Goal: Task Accomplishment & Management: Complete application form

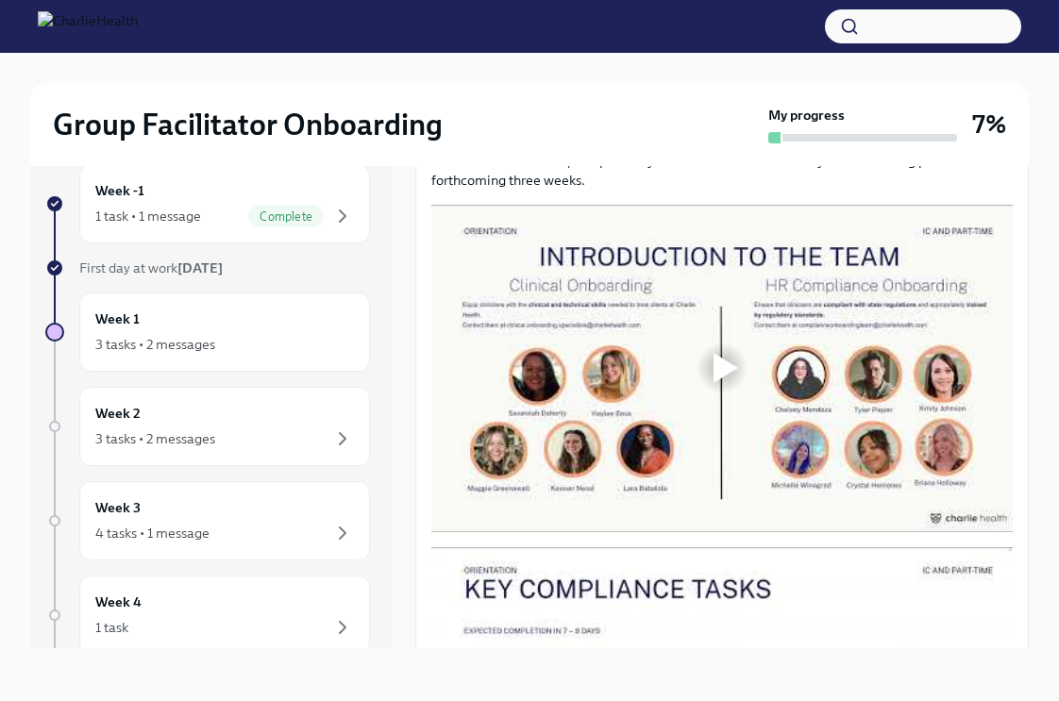
scroll to position [966, 0]
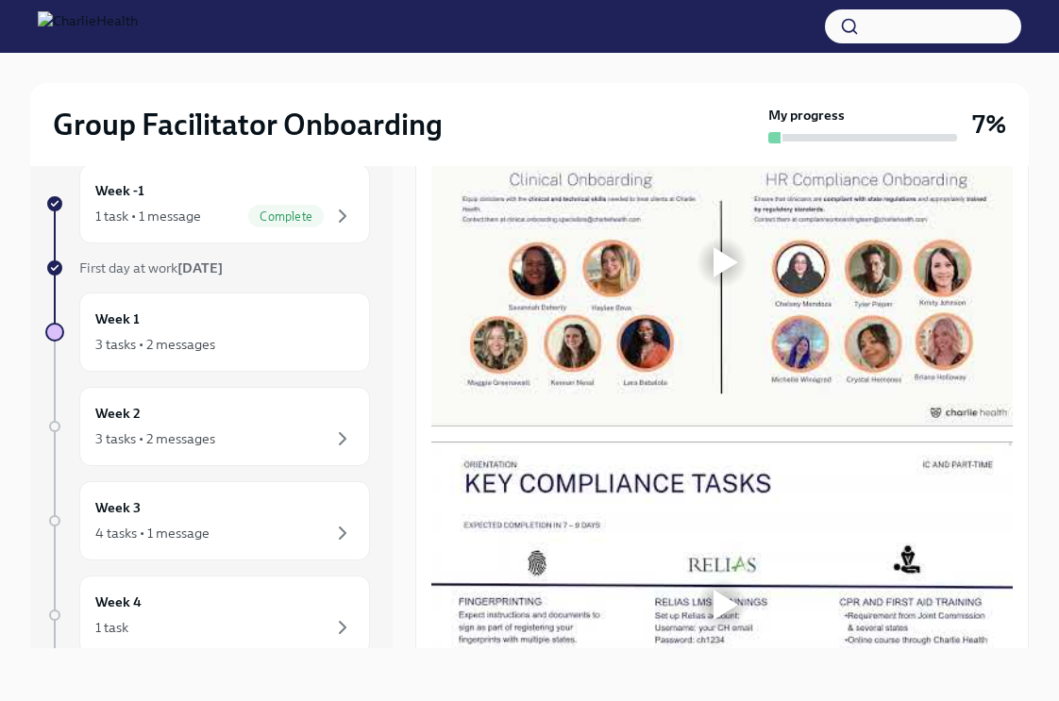
click at [727, 255] on div at bounding box center [726, 262] width 25 height 30
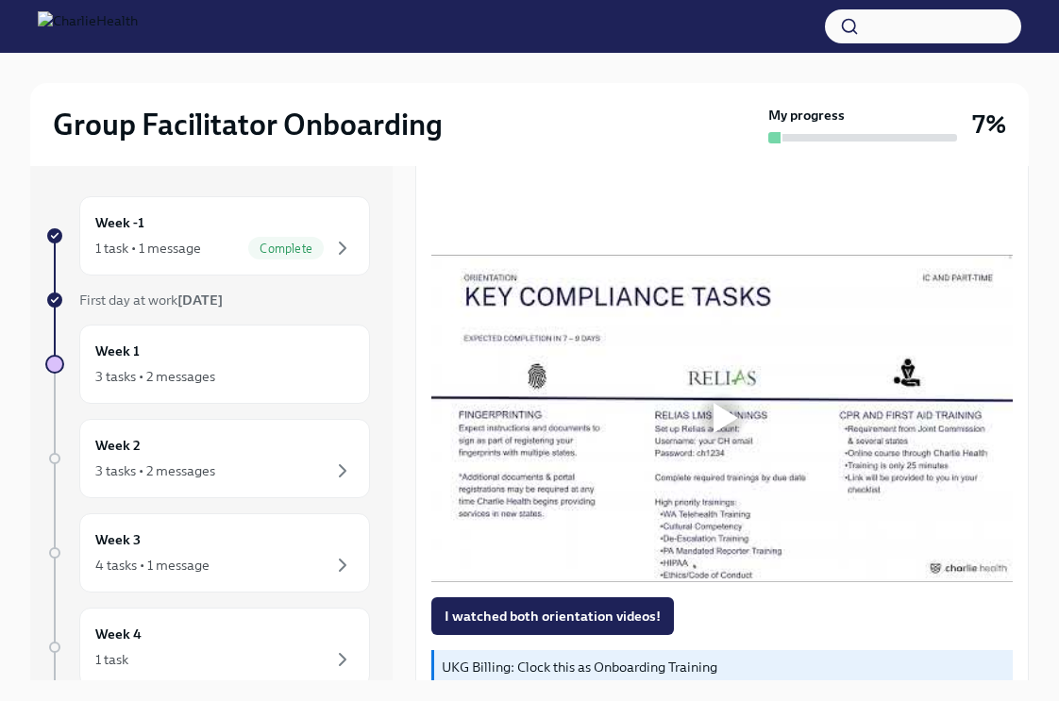
scroll to position [1279, 0]
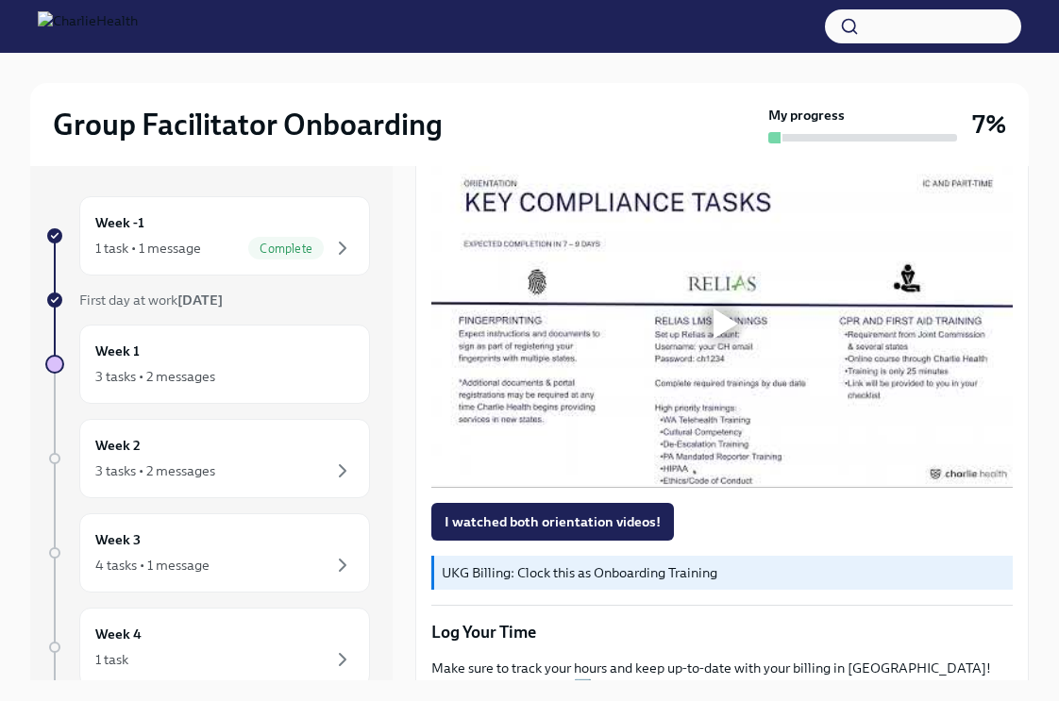
click at [706, 301] on div at bounding box center [722, 324] width 60 height 60
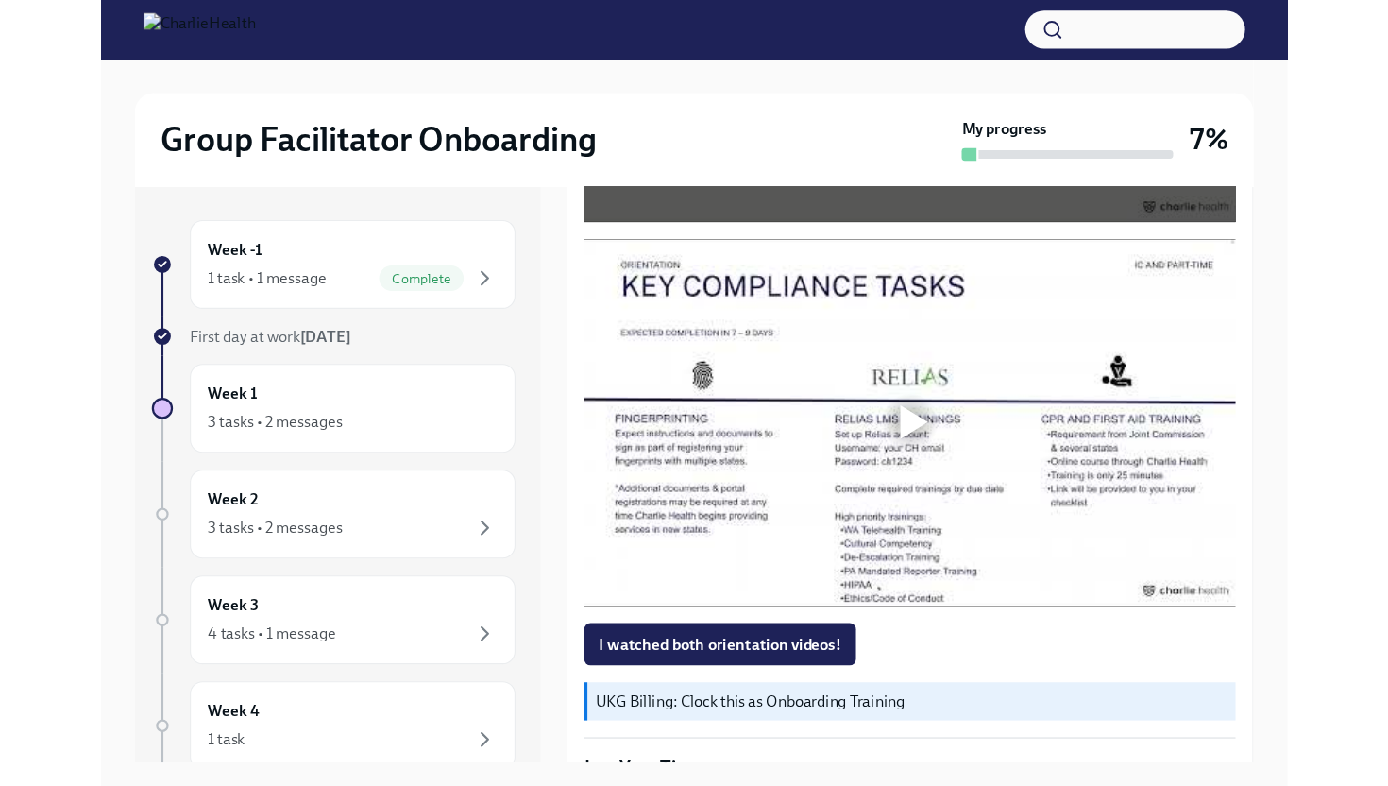
scroll to position [1231, 0]
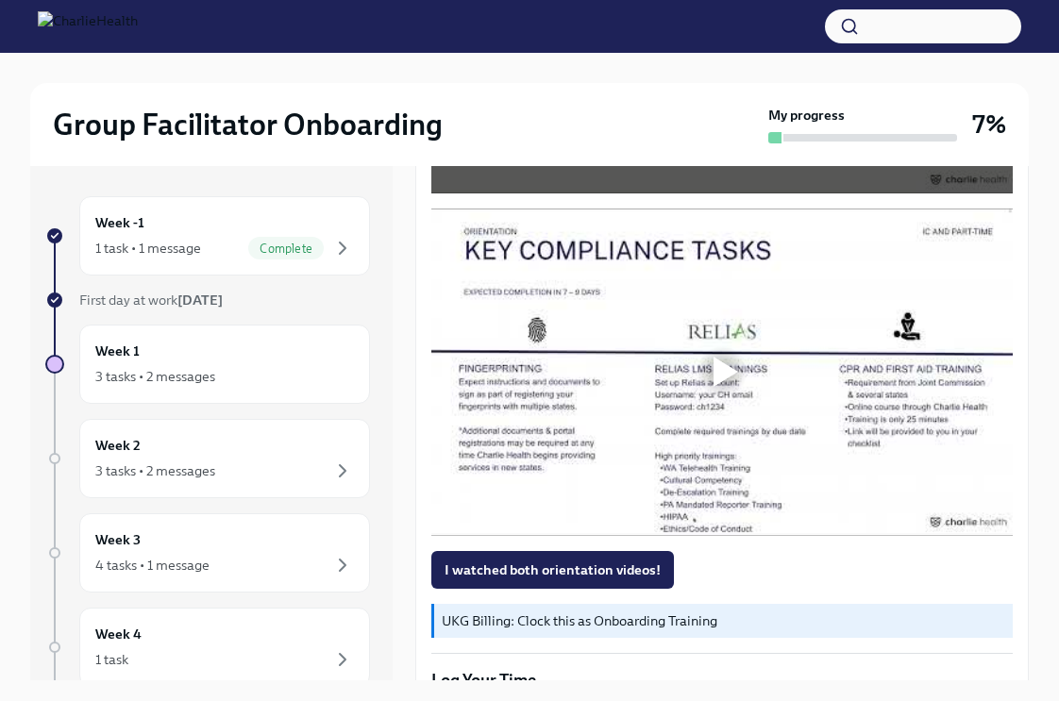
click at [700, 380] on div at bounding box center [722, 372] width 60 height 60
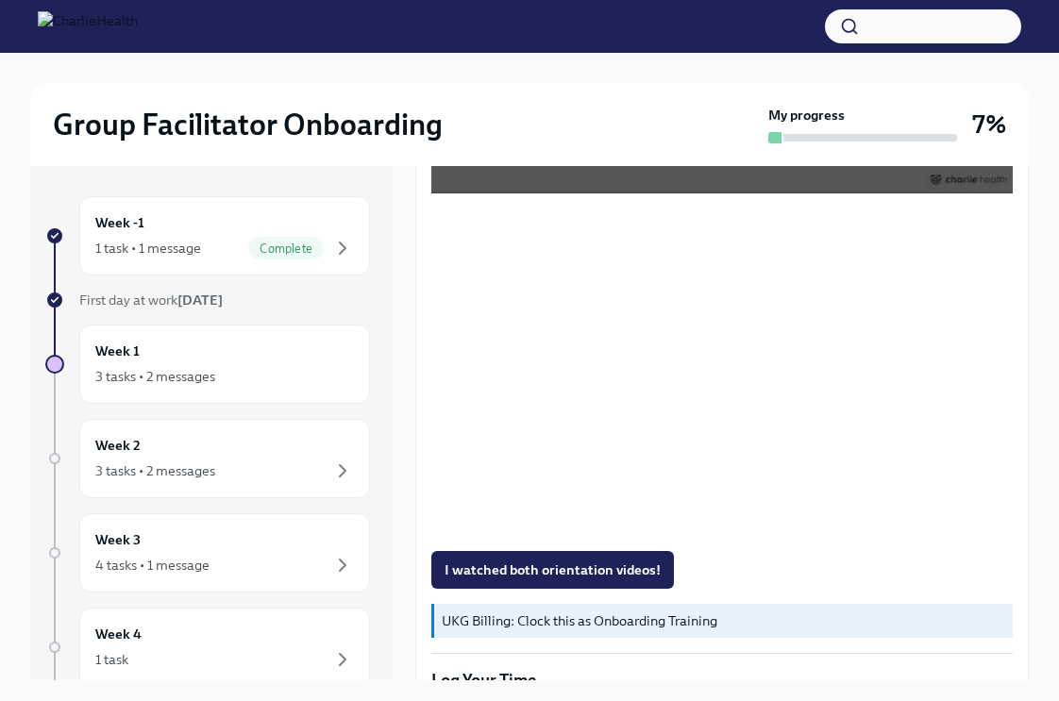
click at [750, 551] on div "I watched both orientation videos!" at bounding box center [722, 570] width 582 height 38
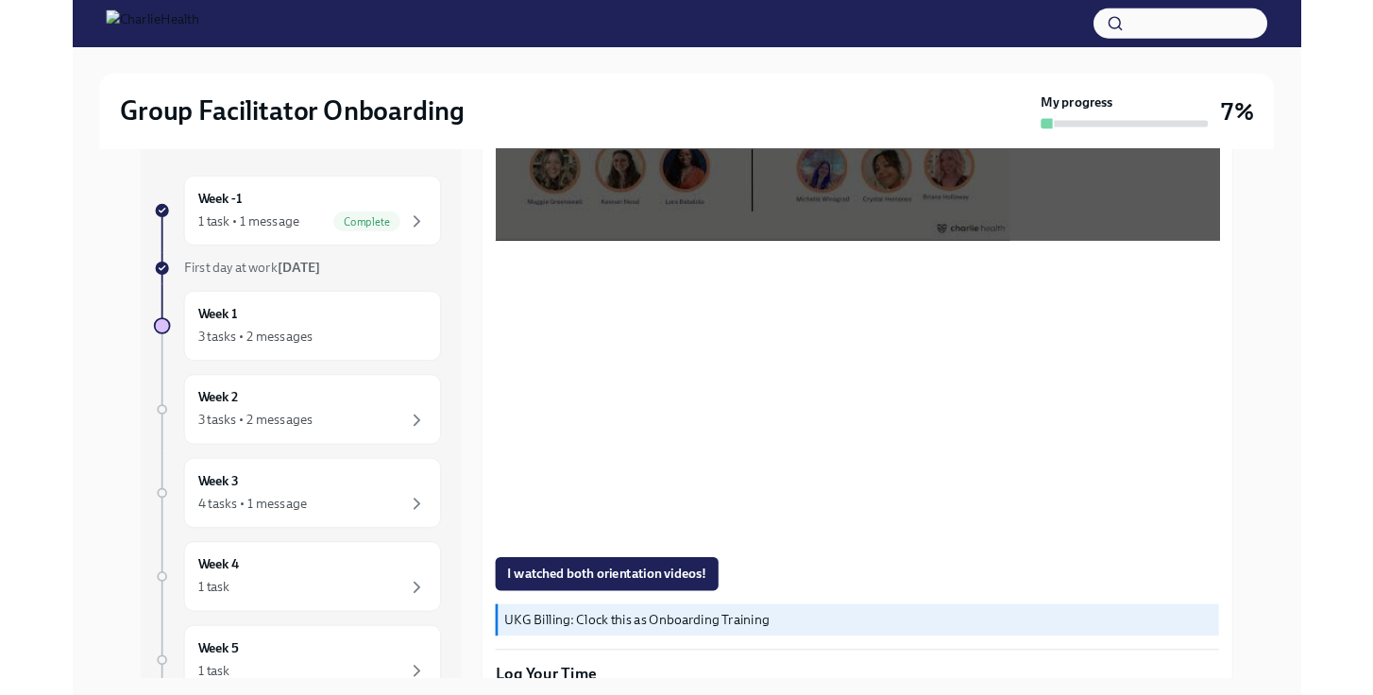
scroll to position [0, 0]
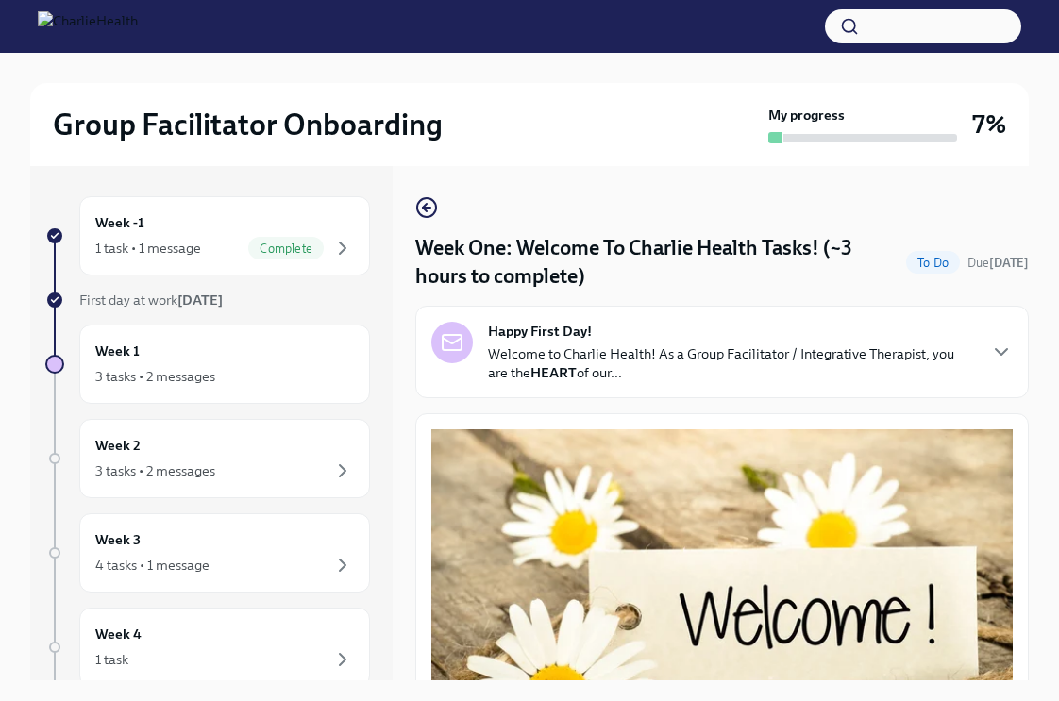
click at [391, 182] on div "Week -1 1 task • 1 message Complete First day at work [DATE] Week 1 3 tasks • 2…" at bounding box center [211, 423] width 363 height 515
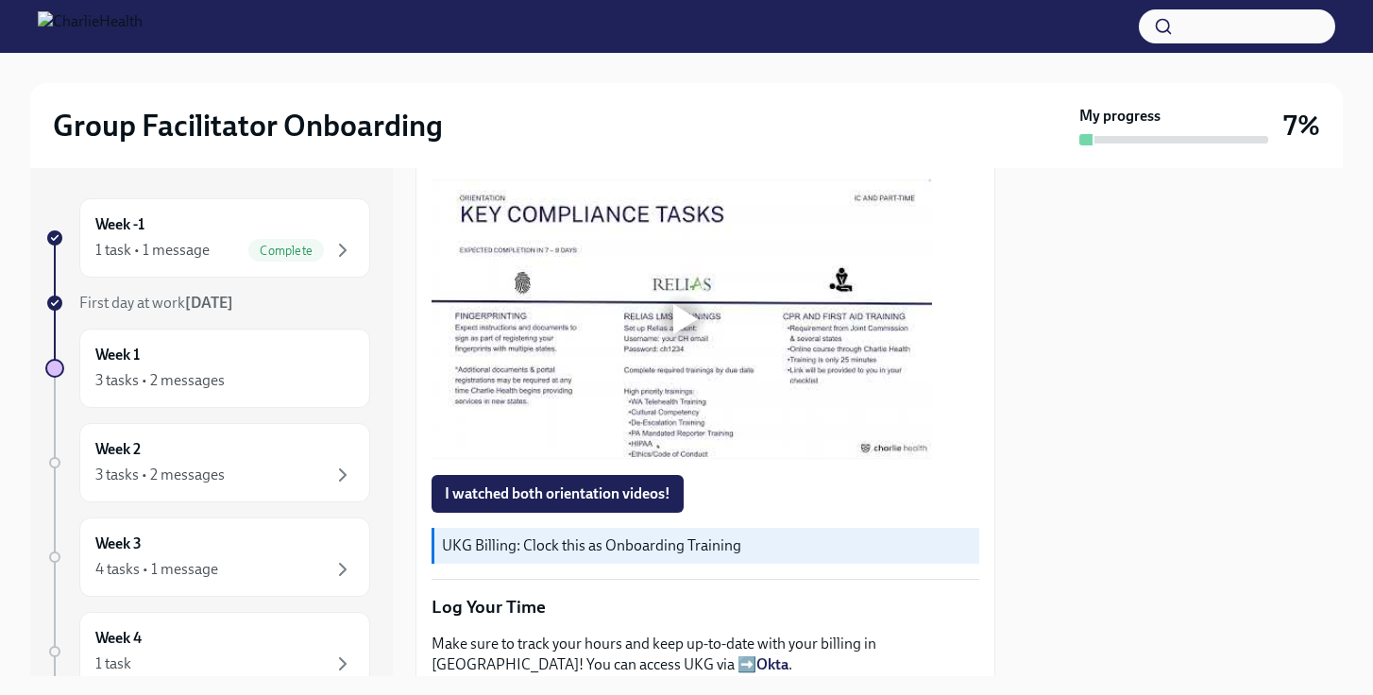
scroll to position [1238, 0]
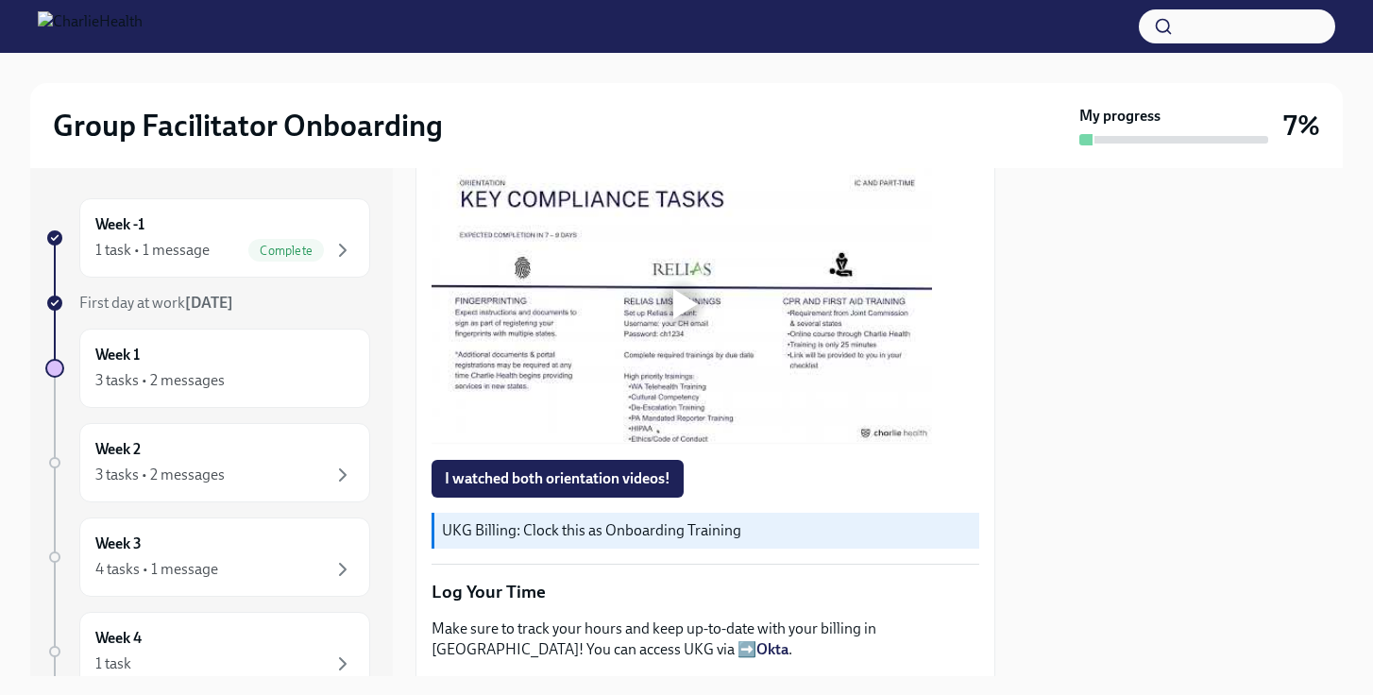
click at [694, 313] on div at bounding box center [685, 304] width 25 height 30
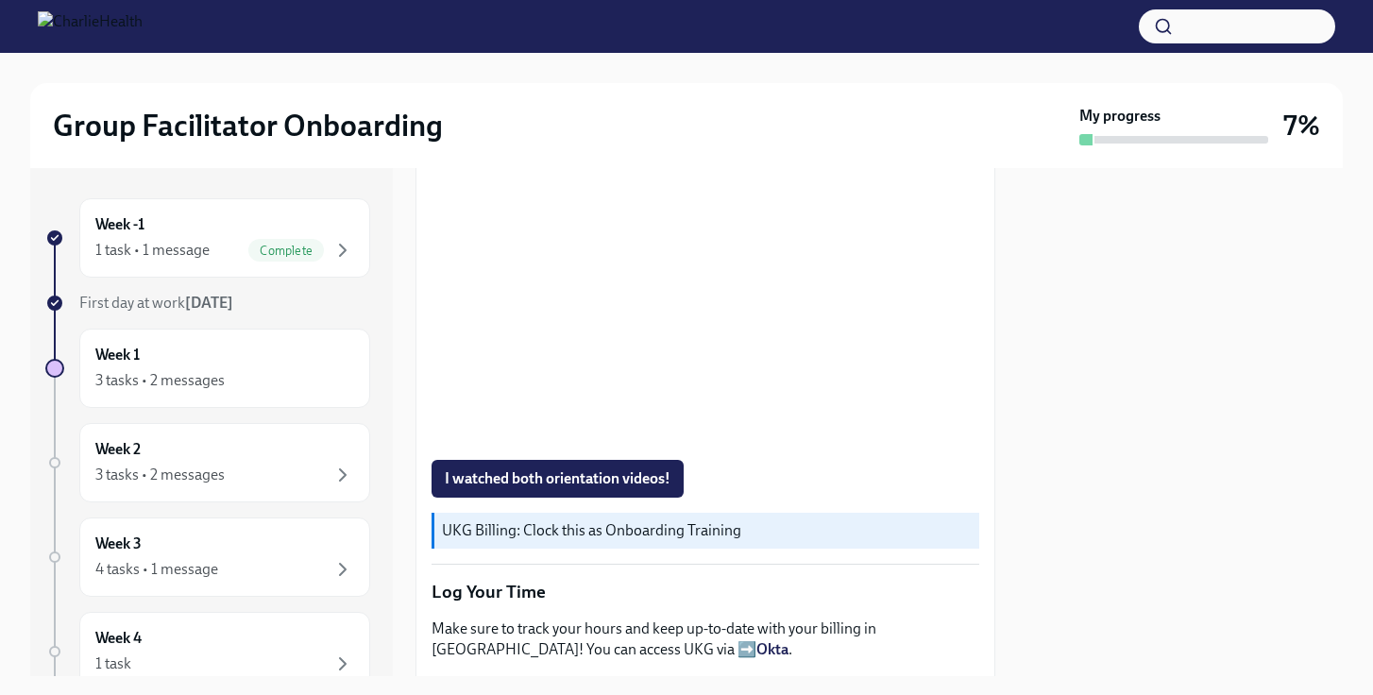
click at [769, 483] on div "I watched both orientation videos!" at bounding box center [705, 479] width 548 height 38
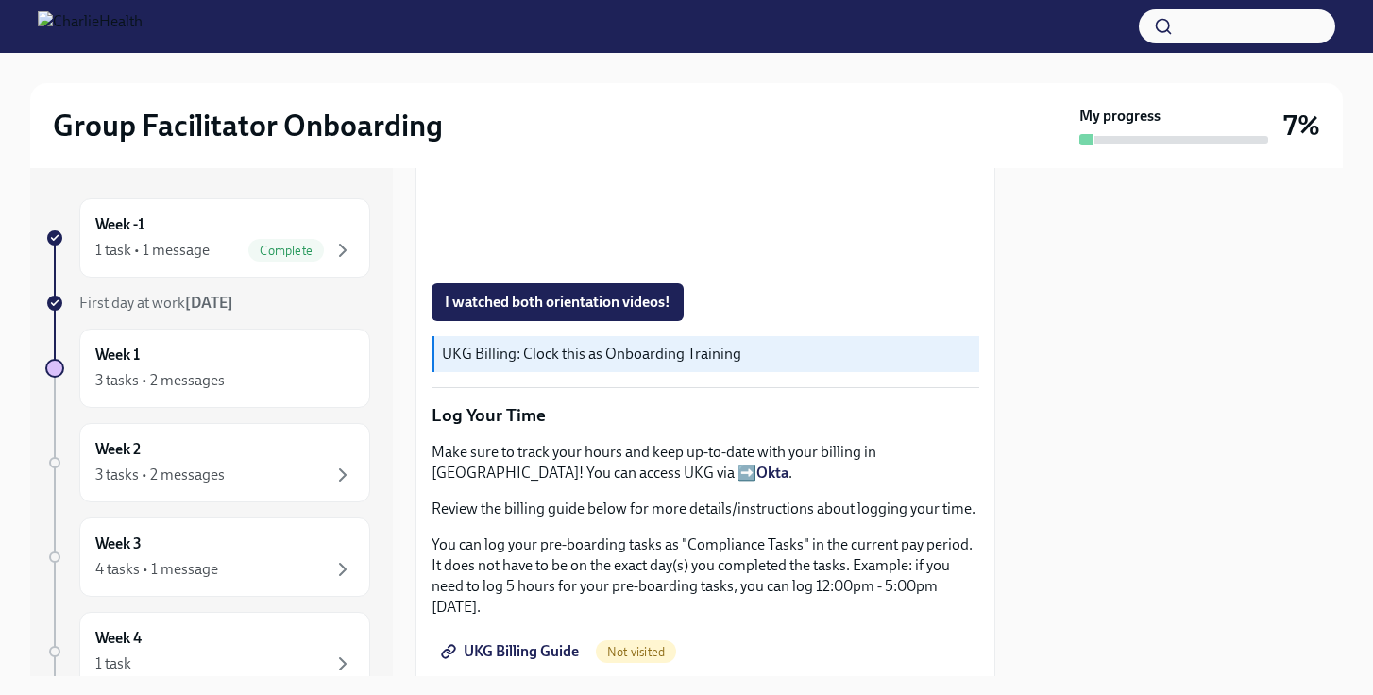
scroll to position [1298, 0]
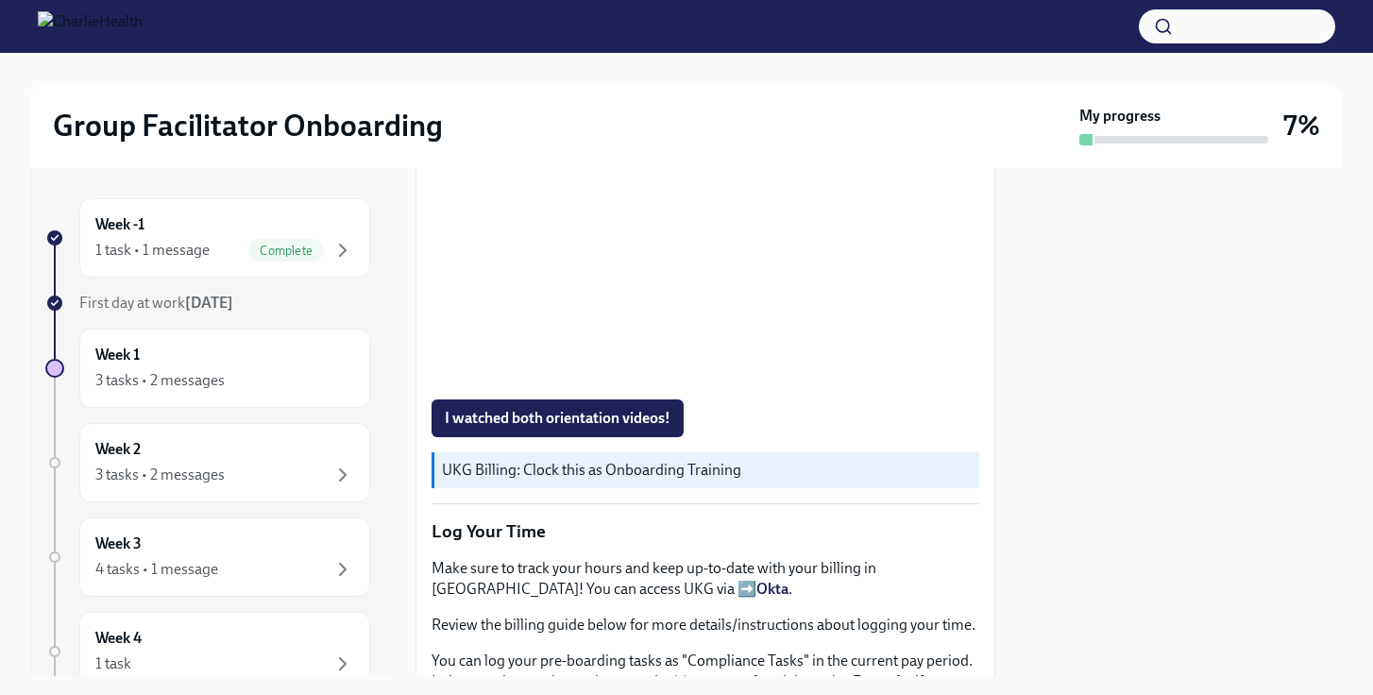
click at [796, 399] on div "I watched both orientation videos!" at bounding box center [705, 418] width 548 height 38
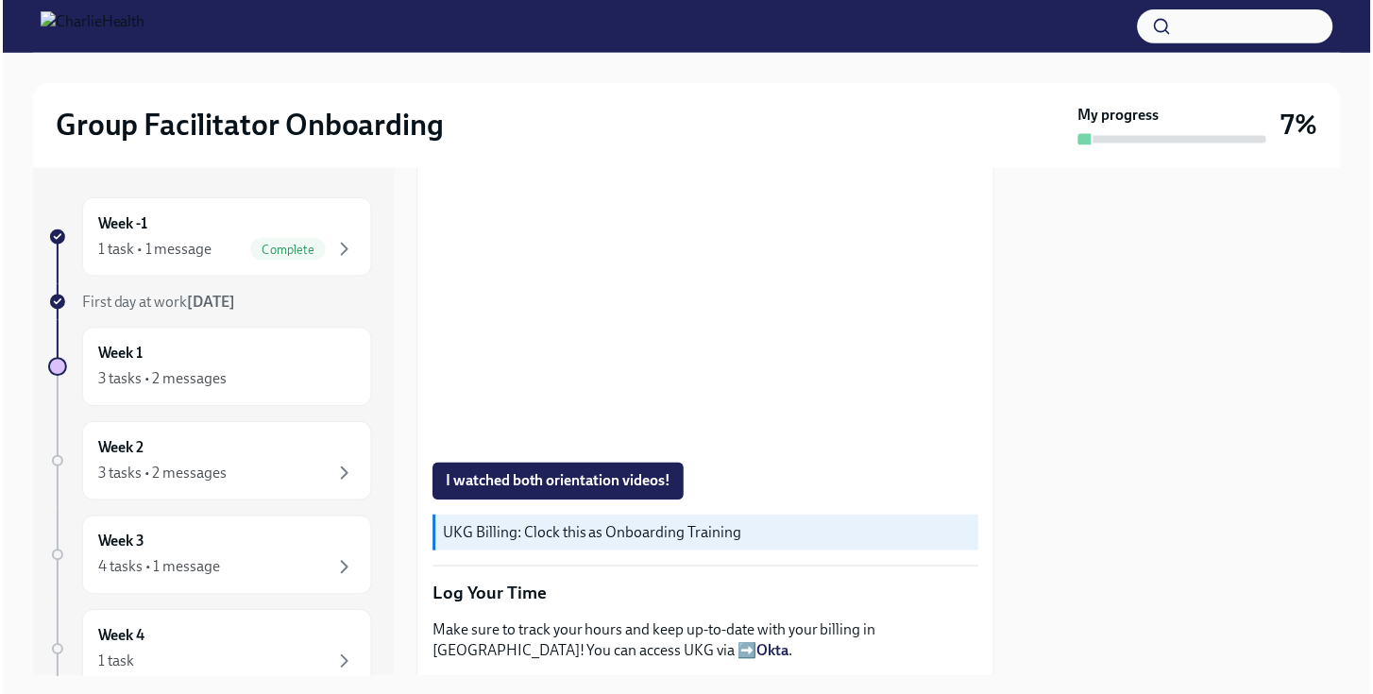
scroll to position [1226, 0]
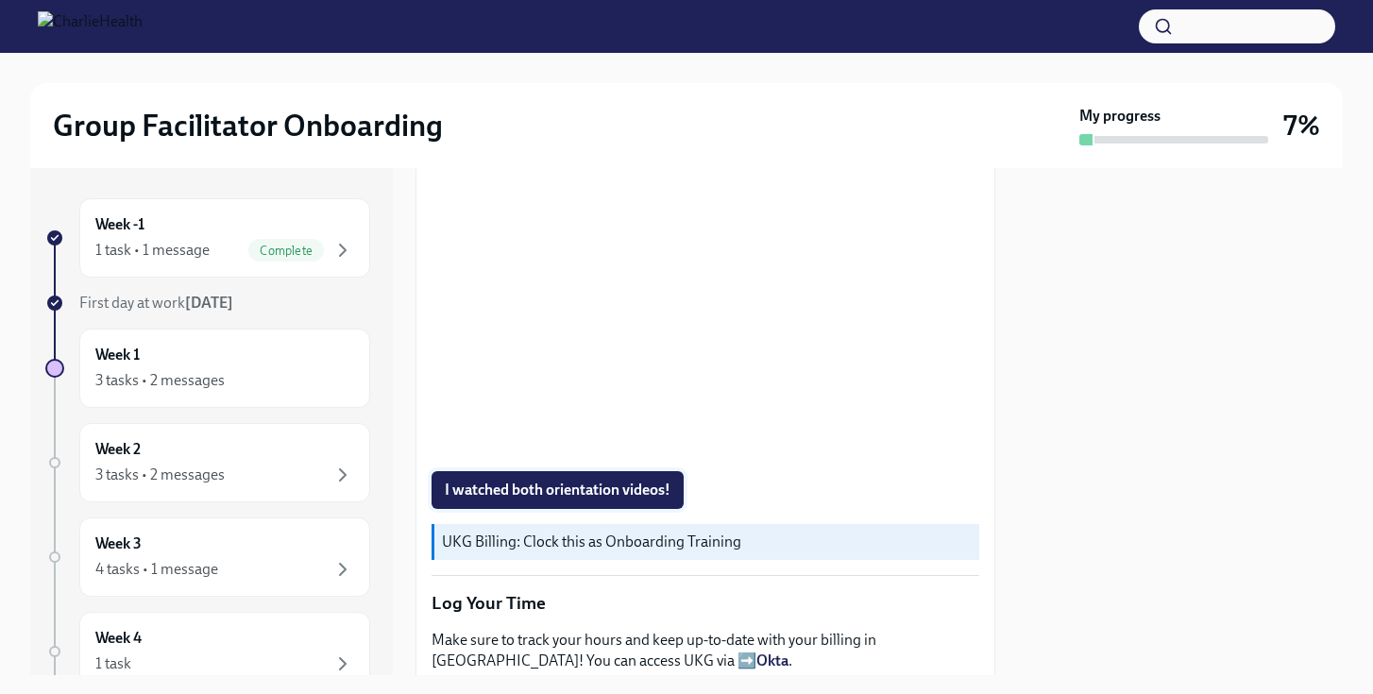
click at [607, 491] on span "I watched both orientation videos!" at bounding box center [558, 490] width 226 height 19
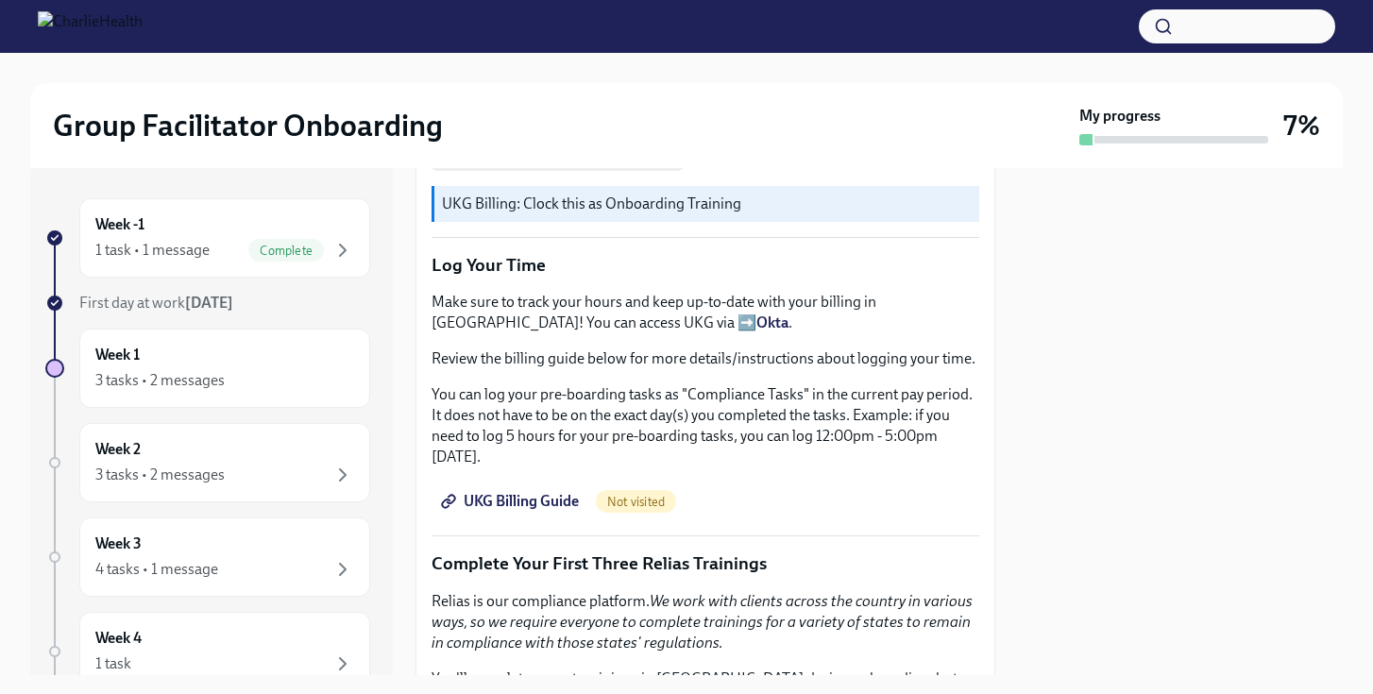
scroll to position [1577, 0]
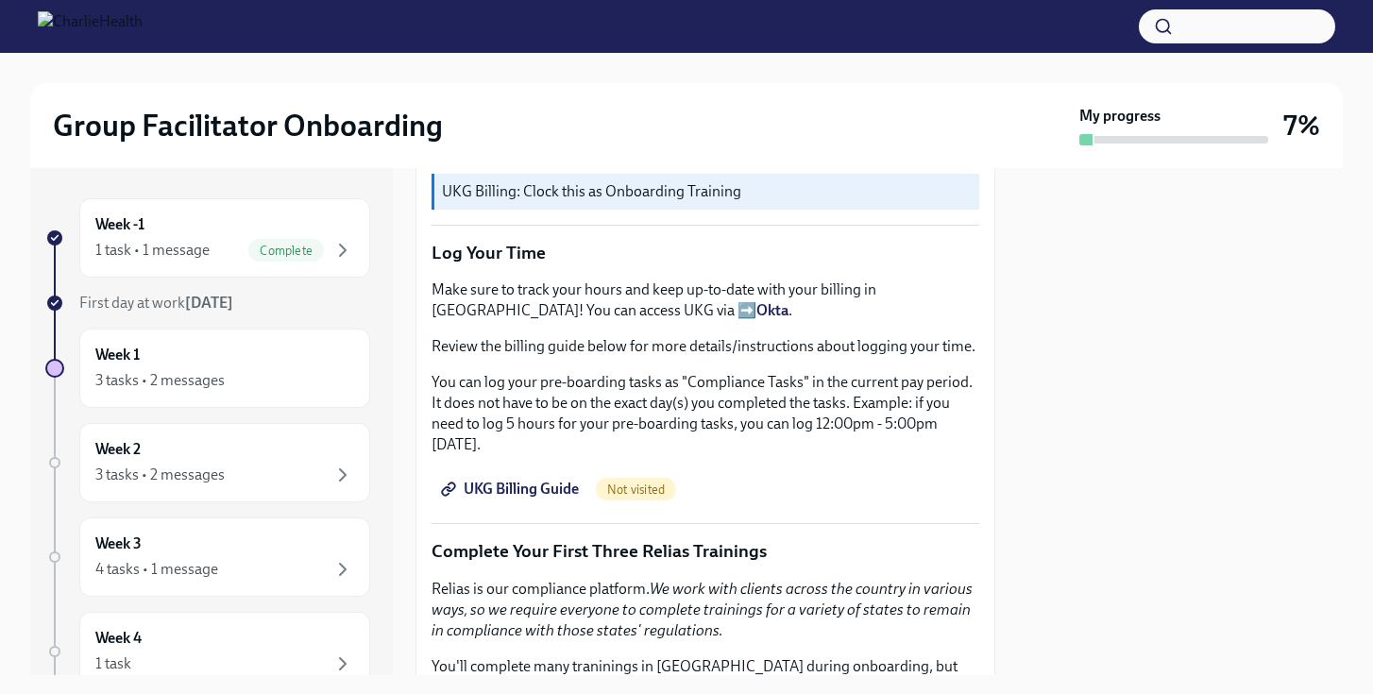
click at [649, 482] on span "Not visited" at bounding box center [636, 489] width 80 height 14
click at [548, 480] on span "UKG Billing Guide" at bounding box center [512, 489] width 134 height 19
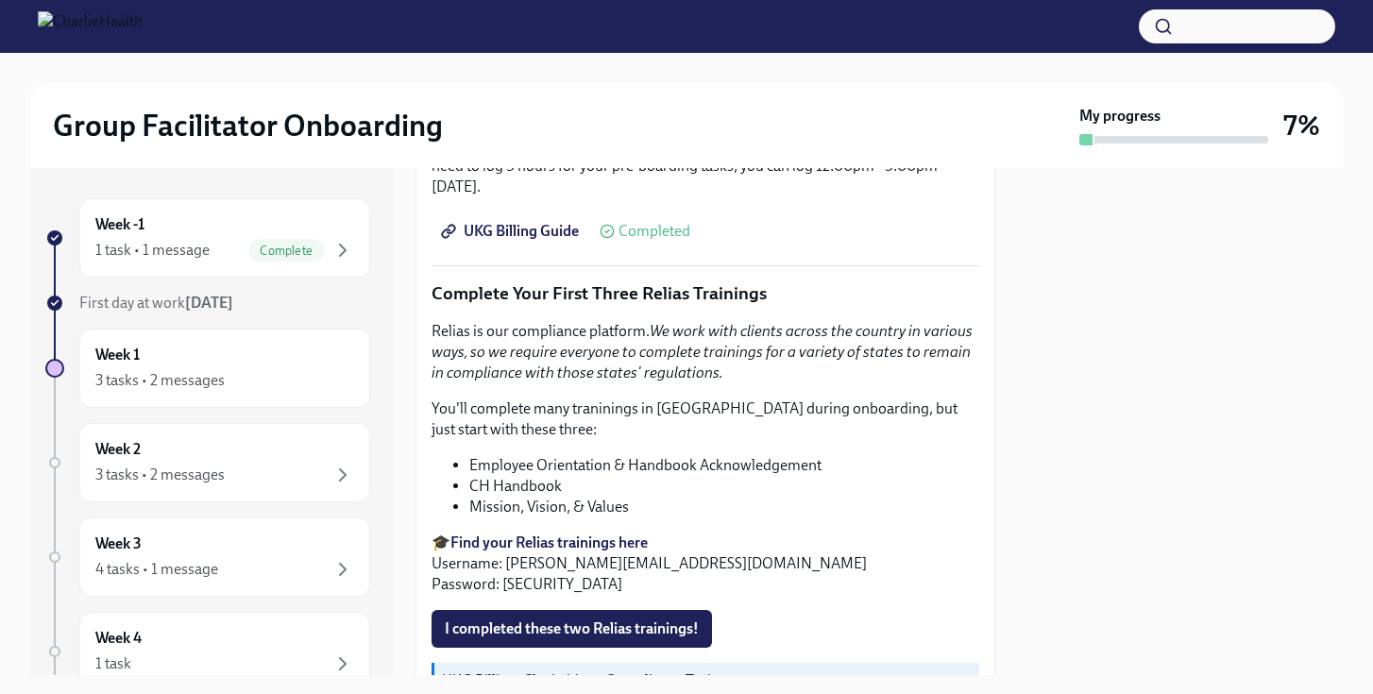
scroll to position [1851, 0]
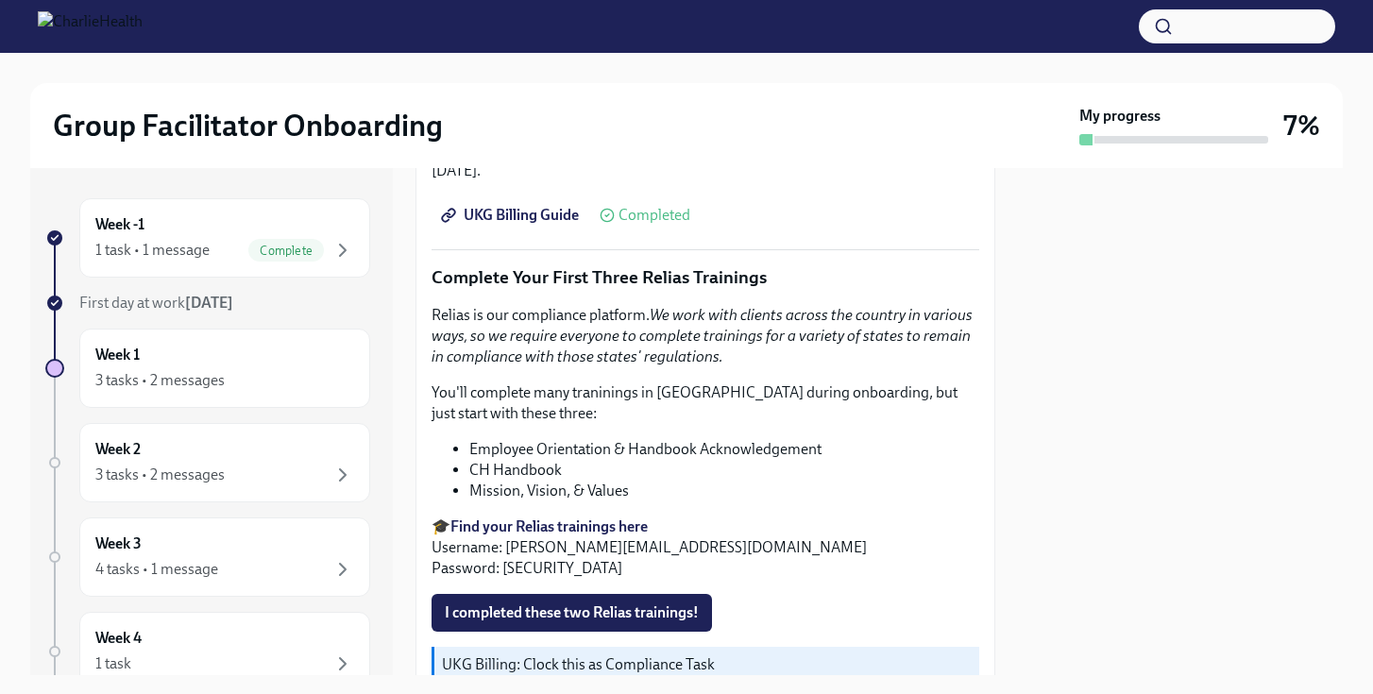
click at [561, 517] on strong "Find your Relias trainings here" at bounding box center [548, 526] width 197 height 18
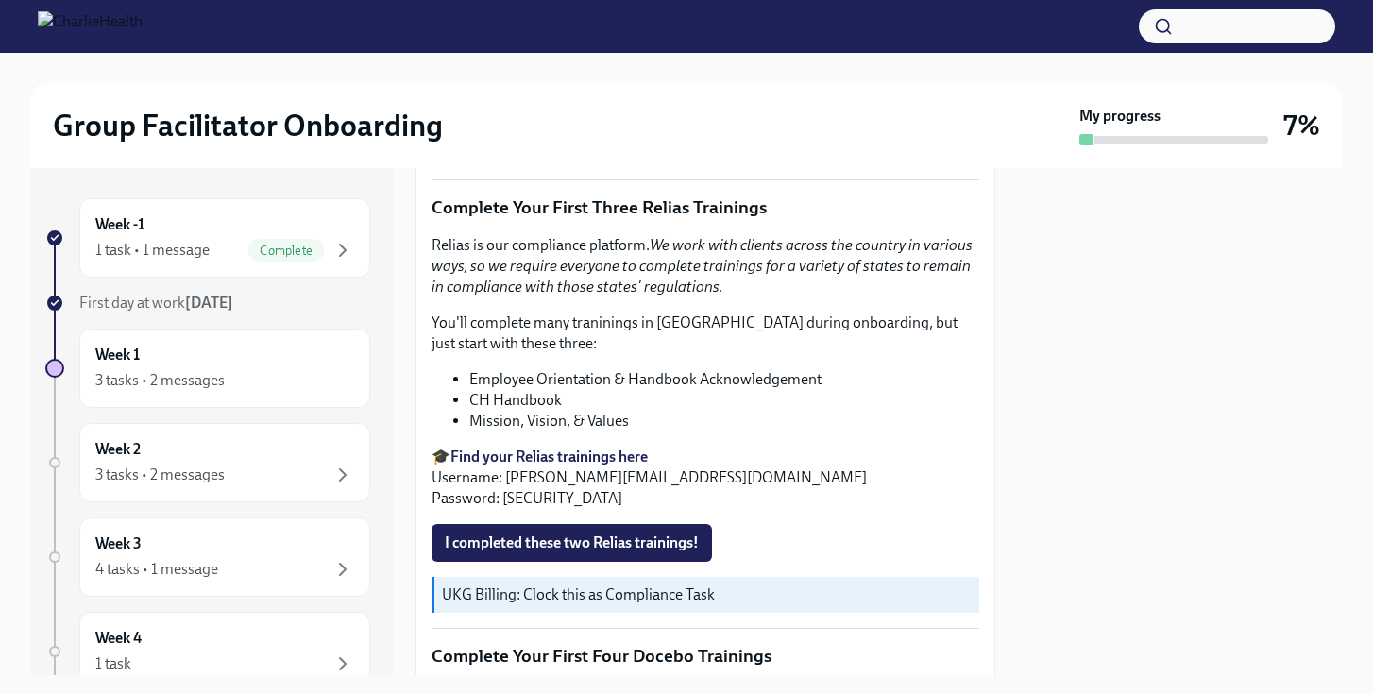
scroll to position [1906, 0]
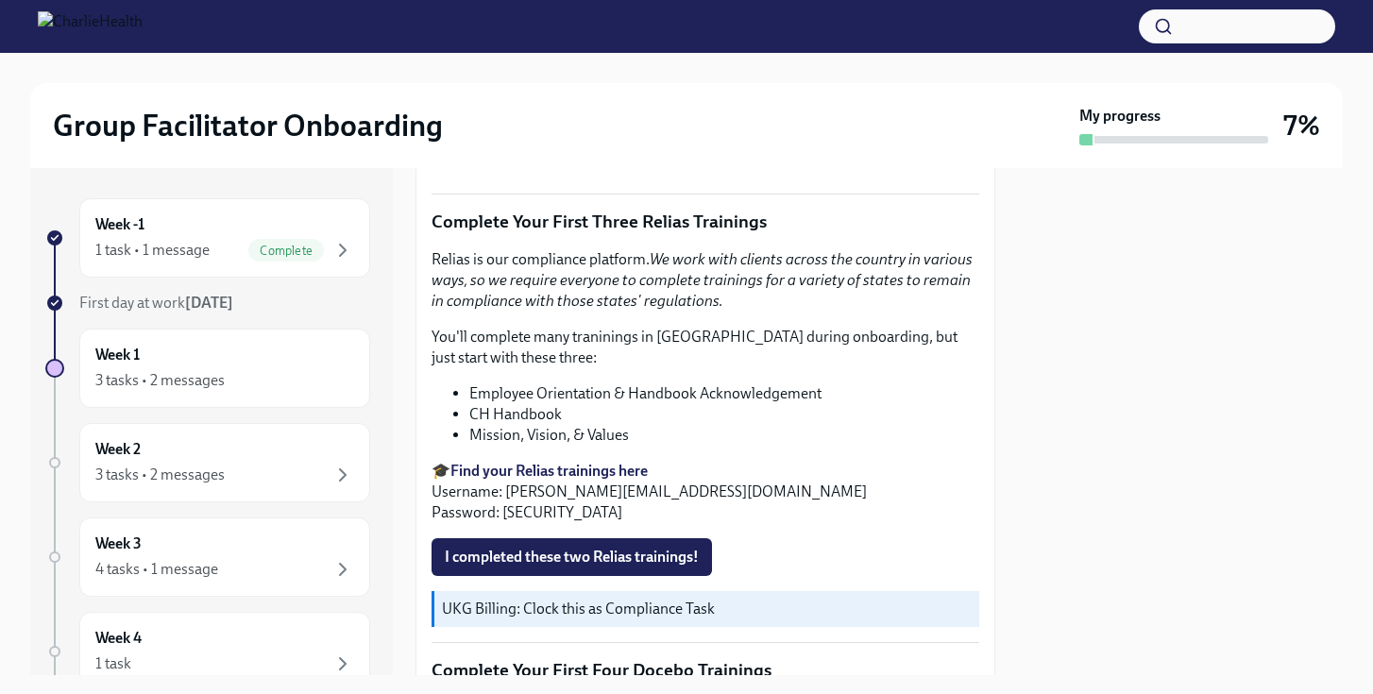
click at [626, 425] on li "Mission, Vision, & Values" at bounding box center [724, 435] width 510 height 21
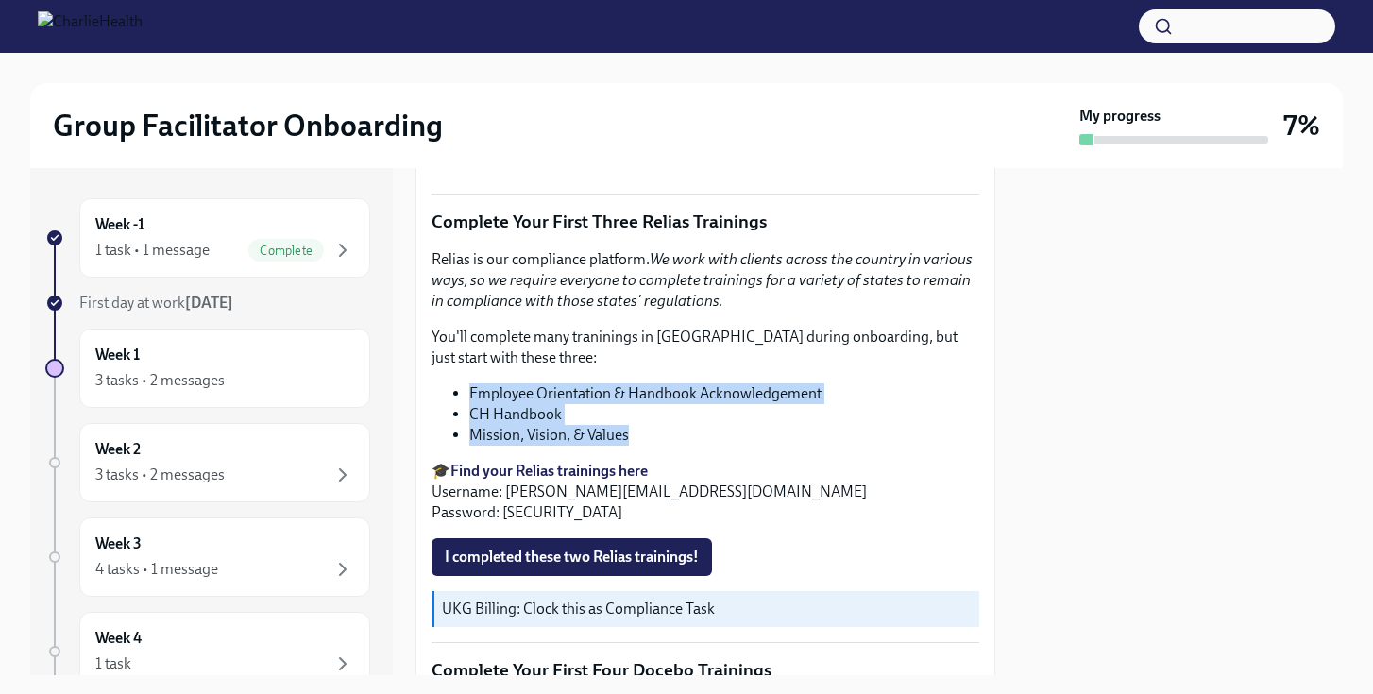
drag, startPoint x: 628, startPoint y: 412, endPoint x: 446, endPoint y: 359, distance: 189.7
click at [446, 359] on div "Relias is our compliance platform. We work with clients across the country in v…" at bounding box center [705, 386] width 548 height 274
copy ul "Employee Orientation & Handbook Acknowledgement CH Handbook Mission, Vision, & …"
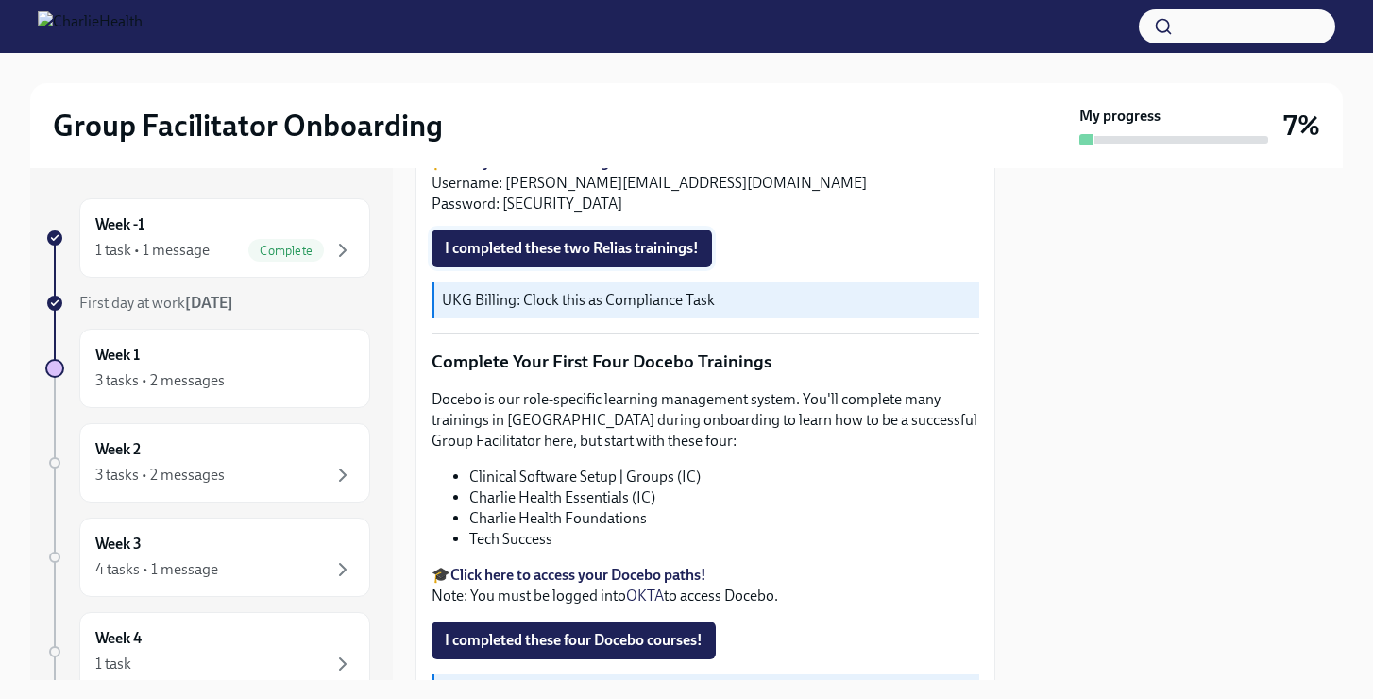
scroll to position [2218, 0]
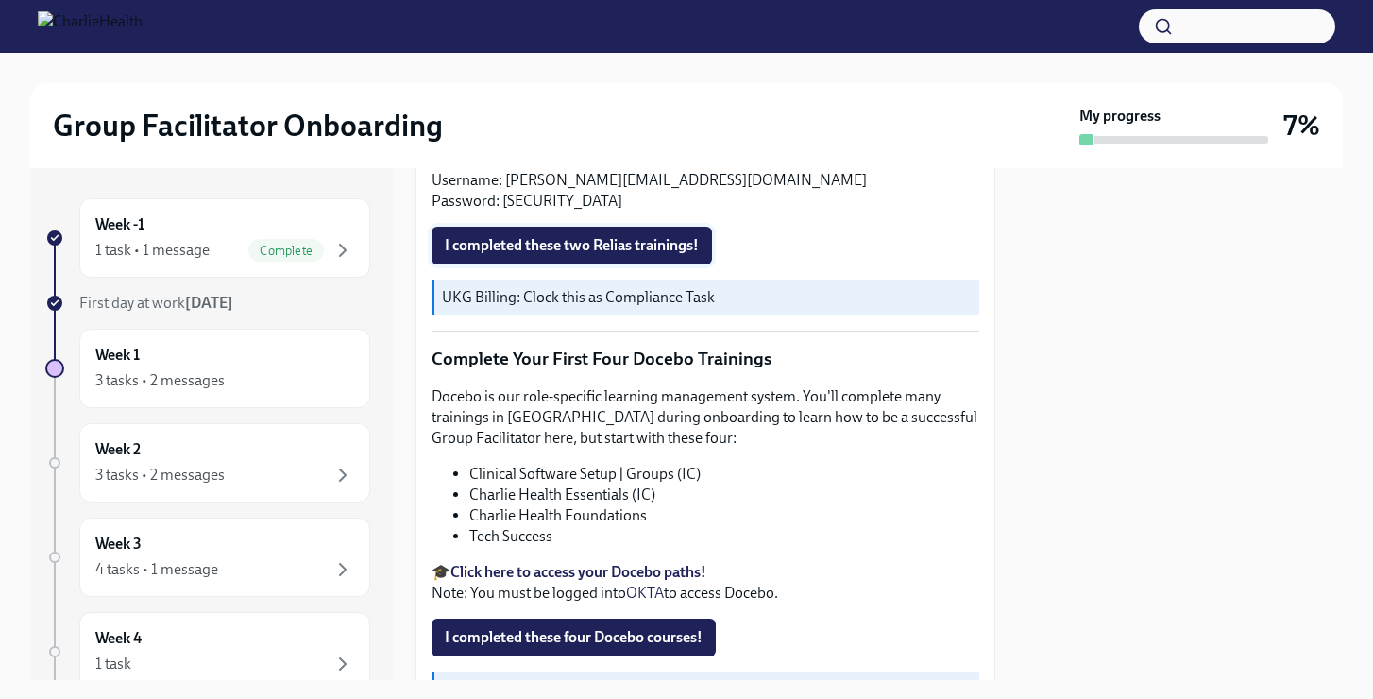
click at [614, 236] on span "I completed these two Relias trainings!" at bounding box center [572, 245] width 254 height 19
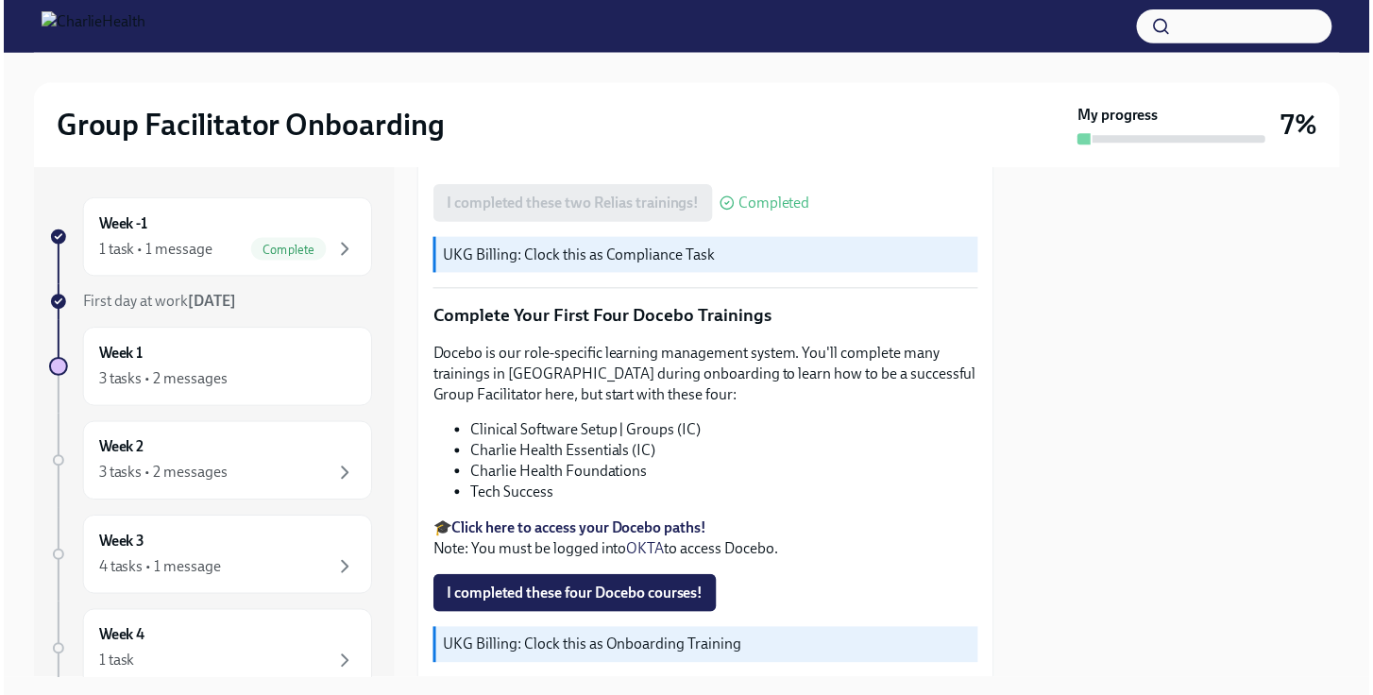
scroll to position [2377, 0]
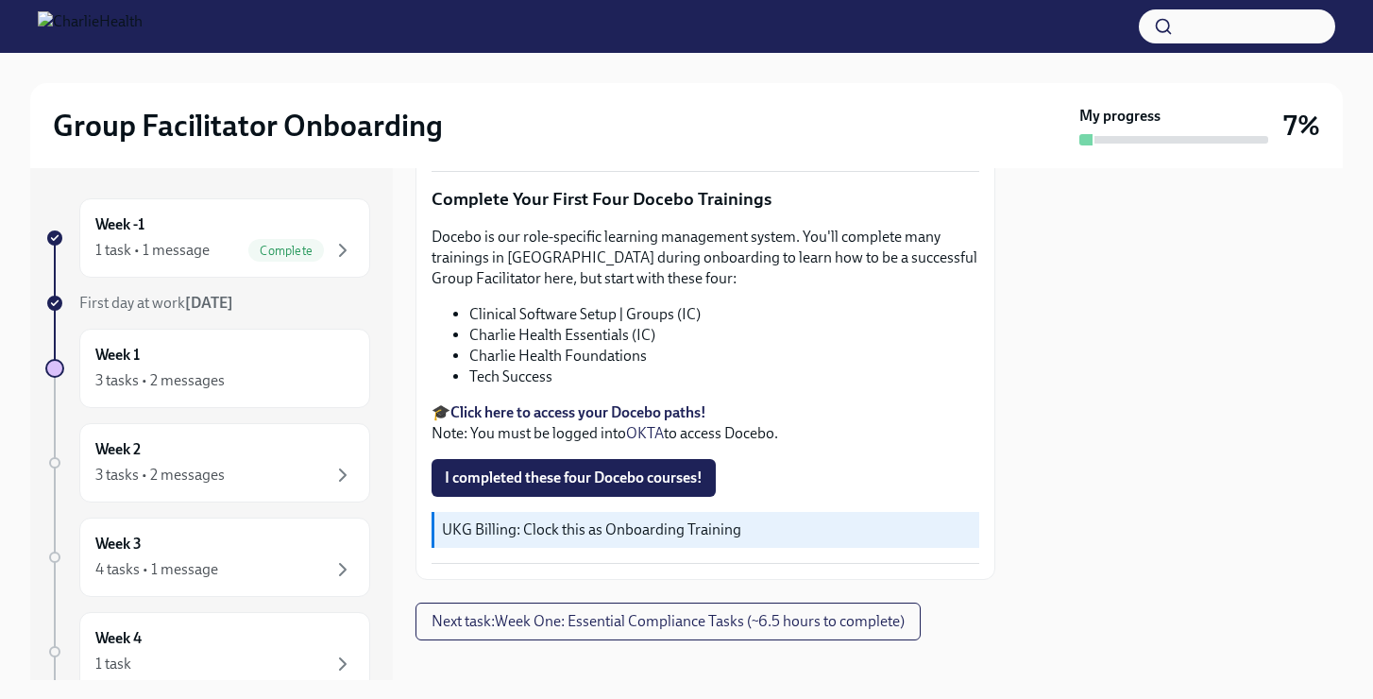
click at [550, 403] on strong "Click here to access your Docebo paths!" at bounding box center [578, 412] width 256 height 18
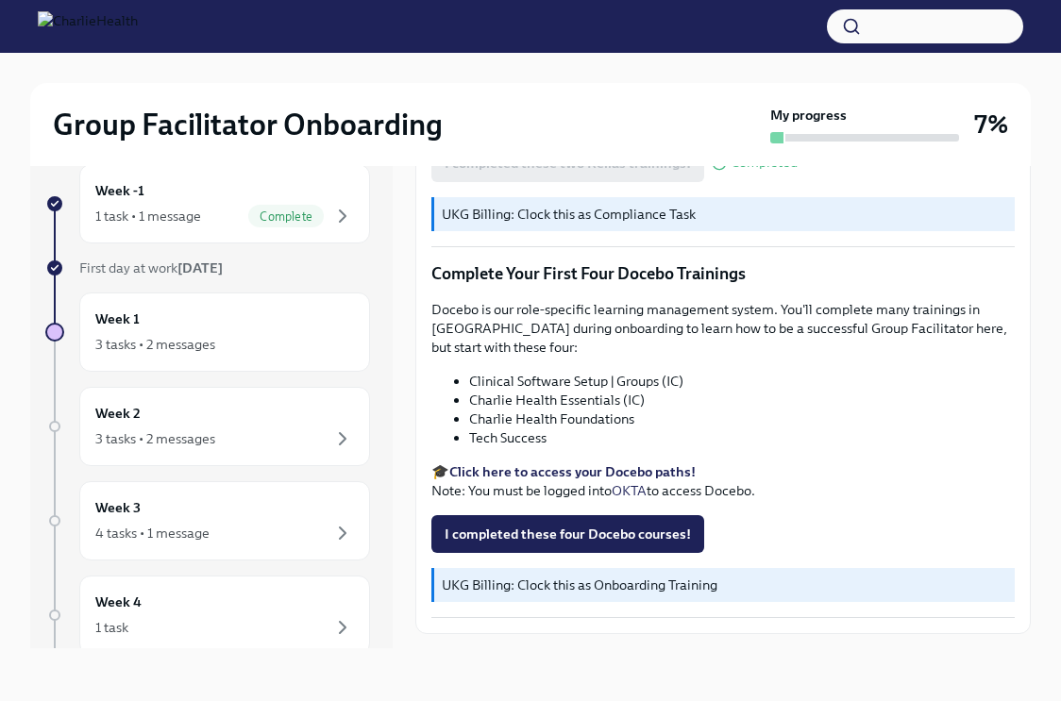
scroll to position [2555, 0]
